Goal: Navigation & Orientation: Find specific page/section

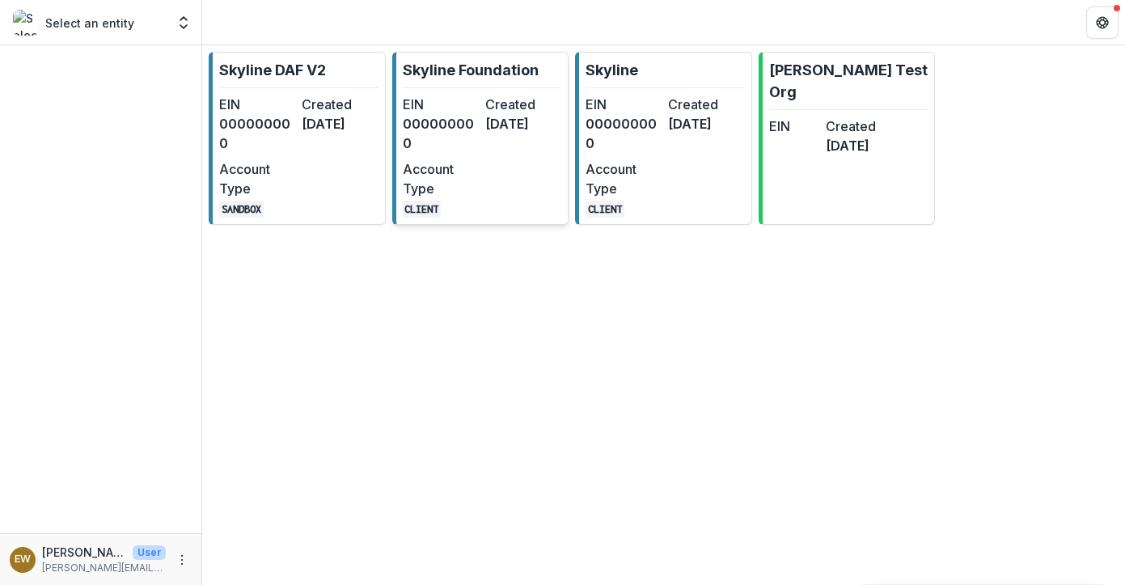
click at [500, 92] on link "Skyline Foundation EIN 000000000 Created [DATE] Account Type CLIENT" at bounding box center [480, 138] width 177 height 173
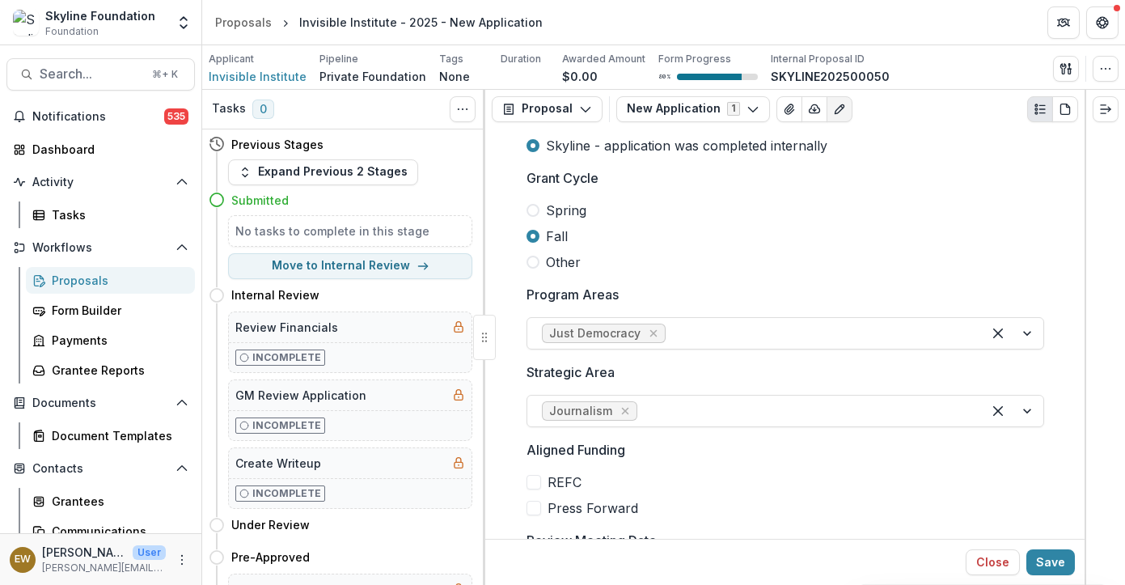
scroll to position [366, 0]
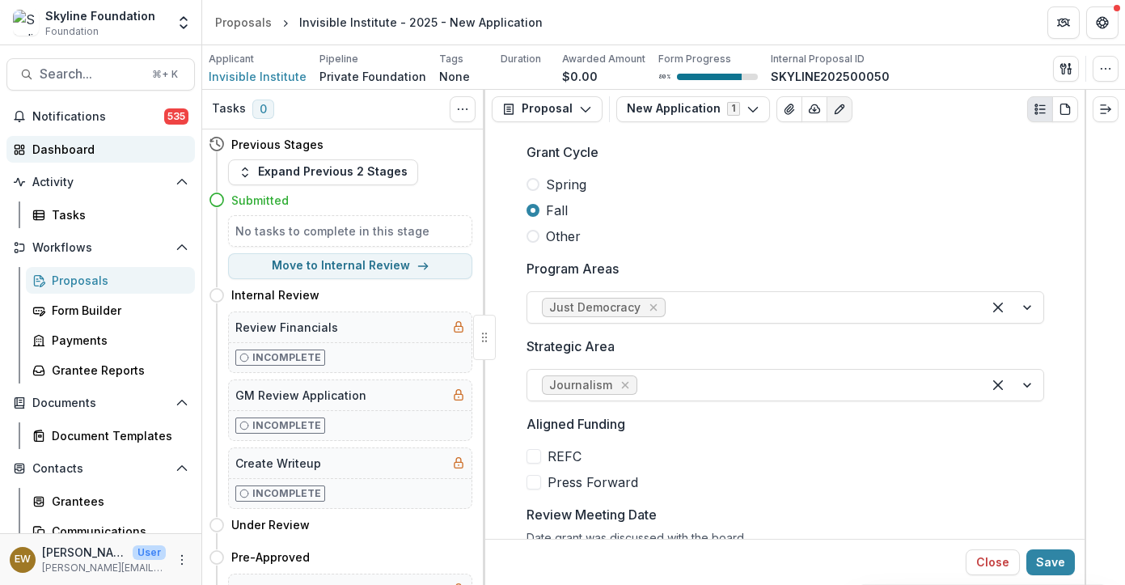
click at [100, 148] on div "Dashboard" at bounding box center [107, 149] width 150 height 17
